Goal: Understand process/instructions

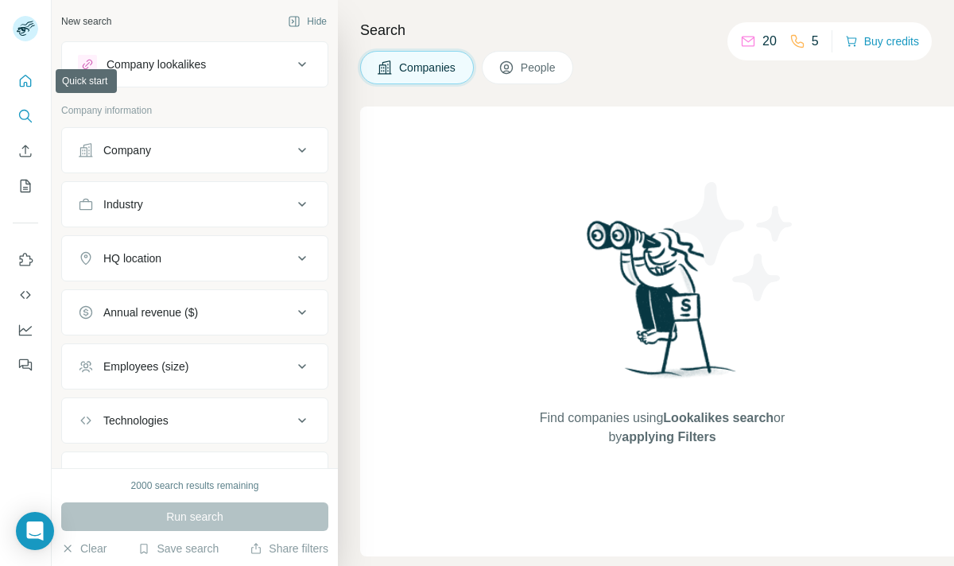
click at [26, 83] on icon "Quick start" at bounding box center [26, 81] width 12 height 12
